Goal: Task Accomplishment & Management: Complete application form

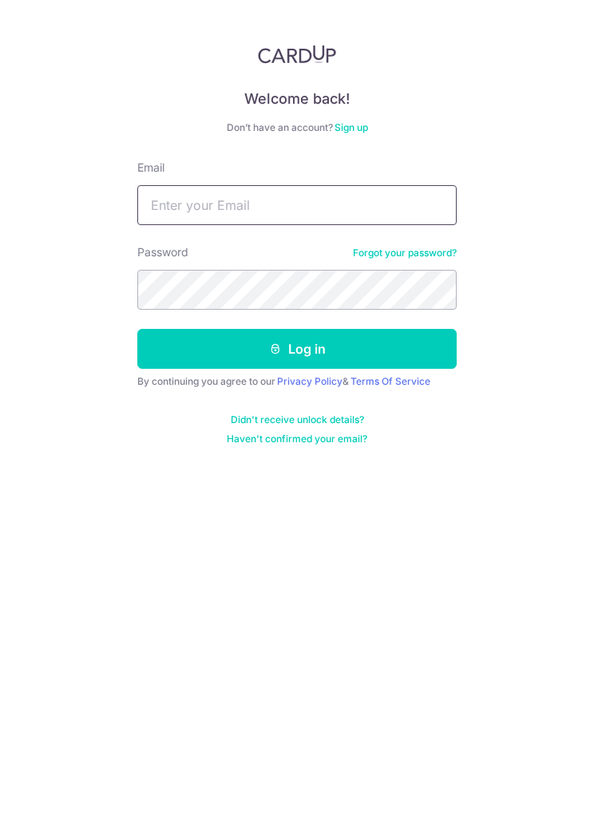
click at [382, 203] on input "Email" at bounding box center [296, 205] width 319 height 40
type input "[EMAIL_ADDRESS][DOMAIN_NAME]"
click at [382, 351] on button "Log in" at bounding box center [296, 349] width 319 height 40
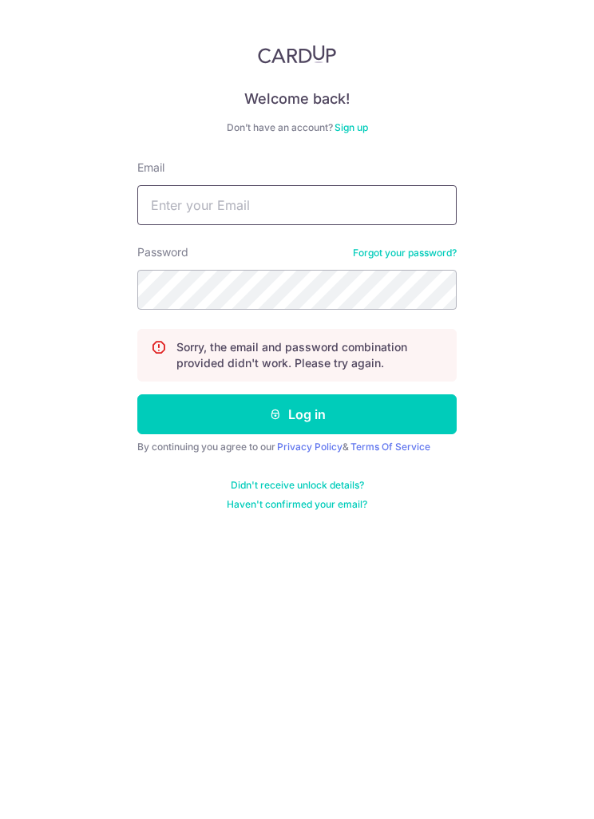
click at [417, 204] on input "Email" at bounding box center [296, 205] width 319 height 40
type input "matthewhwchong@gmail.com"
click at [404, 417] on button "Log in" at bounding box center [296, 414] width 319 height 40
click at [363, 188] on input "Email" at bounding box center [296, 205] width 319 height 40
type input "[EMAIL_ADDRESS][DOMAIN_NAME]"
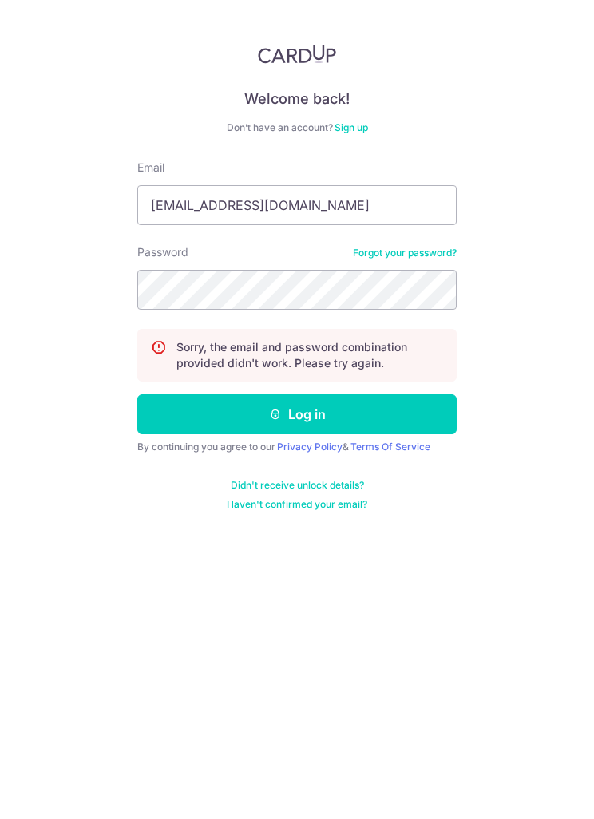
click at [414, 419] on button "Log in" at bounding box center [296, 414] width 319 height 40
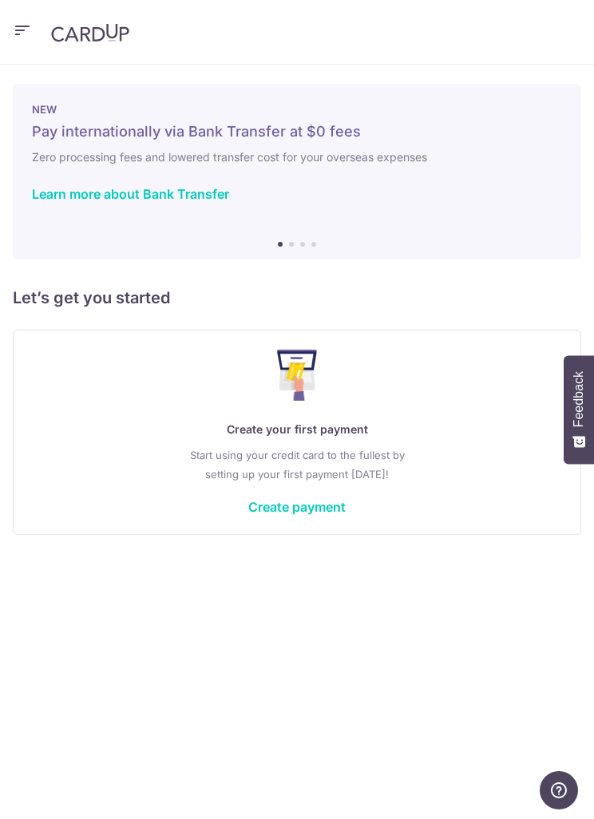
click at [330, 513] on link "Create payment" at bounding box center [296, 507] width 97 height 16
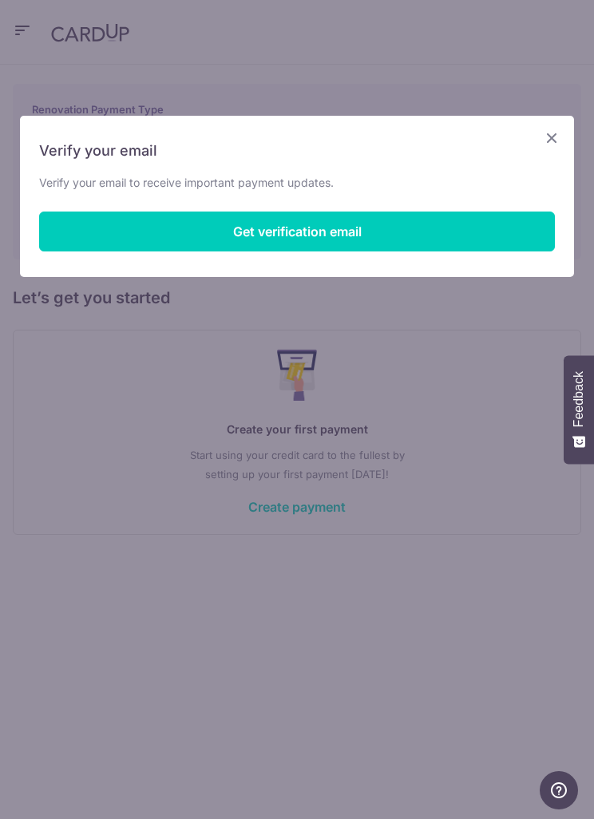
click at [466, 229] on button "Get verification email" at bounding box center [297, 232] width 516 height 40
click at [452, 223] on button "Resend email link" at bounding box center [297, 232] width 516 height 40
click at [552, 133] on icon "Close" at bounding box center [551, 138] width 19 height 20
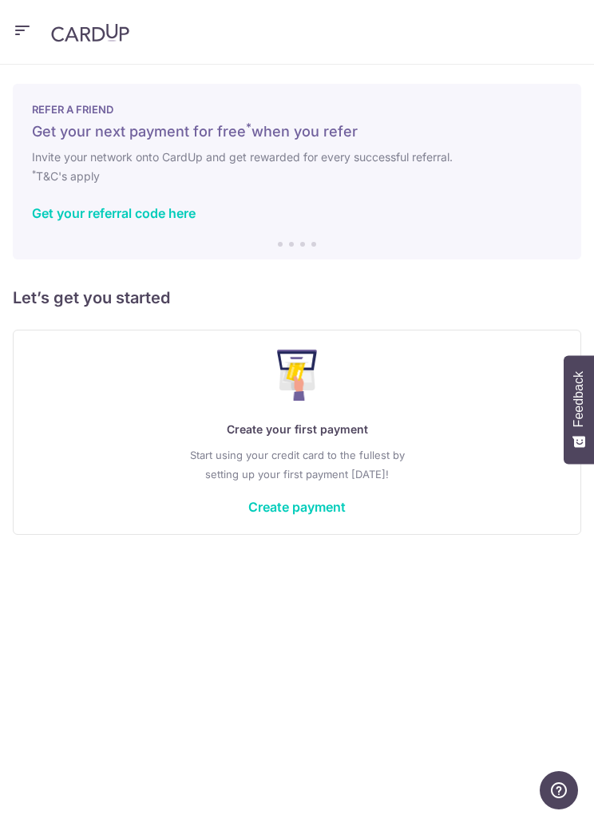
click at [311, 513] on link "Create payment" at bounding box center [296, 507] width 97 height 16
